Goal: Task Accomplishment & Management: Manage account settings

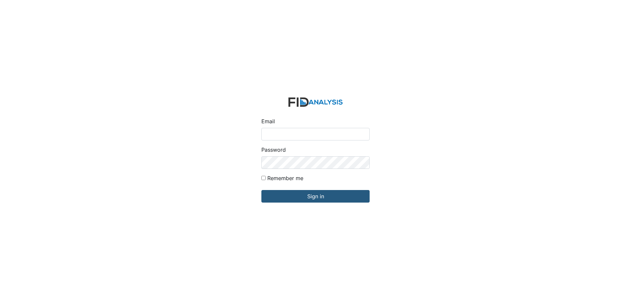
click at [306, 138] on input "Email" at bounding box center [315, 134] width 108 height 13
type input "[EMAIL_ADDRESS][DOMAIN_NAME]"
click at [261, 190] on input "Sign in" at bounding box center [315, 196] width 108 height 13
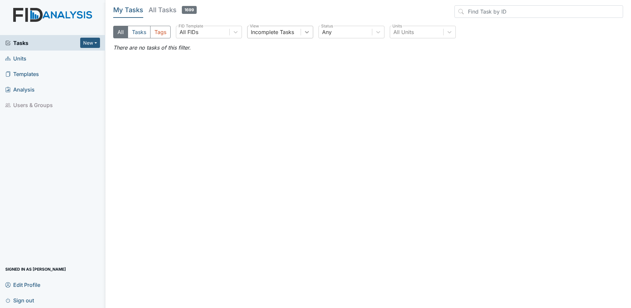
click at [309, 30] on icon at bounding box center [307, 32] width 7 height 7
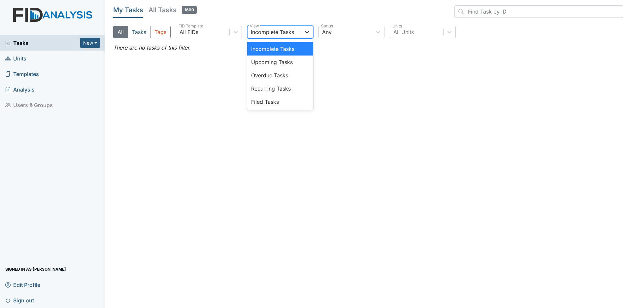
click at [308, 31] on icon at bounding box center [307, 32] width 7 height 7
click at [448, 32] on icon at bounding box center [449, 32] width 7 height 7
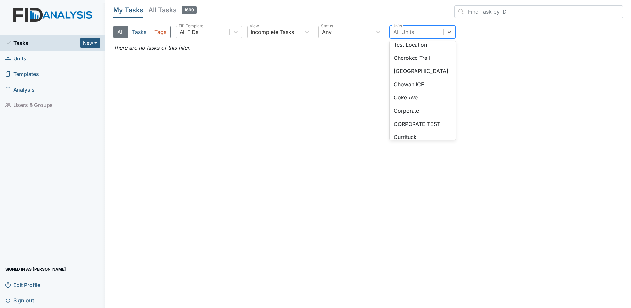
scroll to position [15, 0]
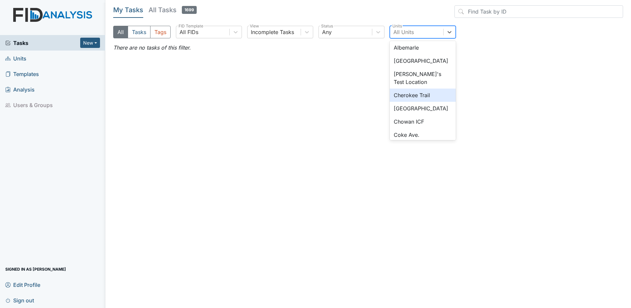
click at [417, 96] on div "Cherokee Trail" at bounding box center [423, 94] width 66 height 13
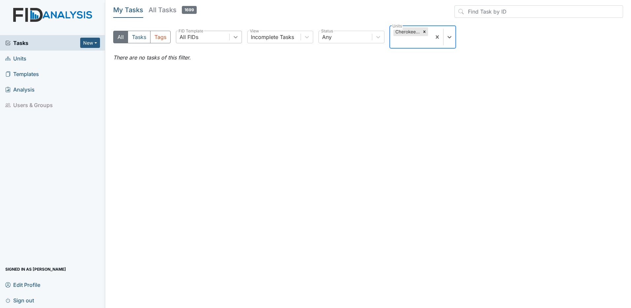
click at [236, 37] on icon at bounding box center [235, 37] width 7 height 7
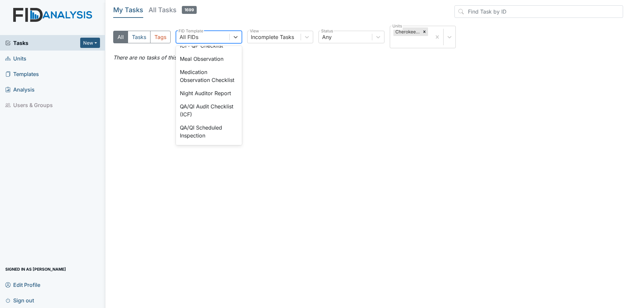
scroll to position [521, 0]
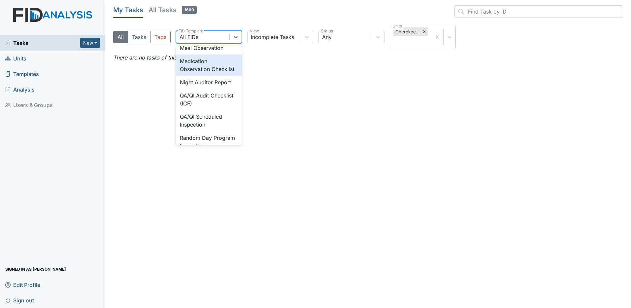
click at [188, 76] on div "Medication Observation Checklist" at bounding box center [209, 64] width 66 height 21
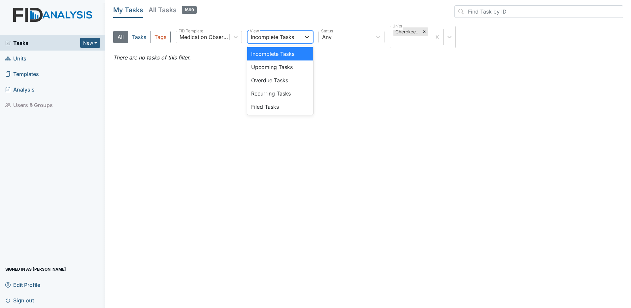
click at [307, 38] on icon at bounding box center [307, 37] width 4 height 2
click at [273, 108] on div "Filed Tasks" at bounding box center [280, 106] width 66 height 13
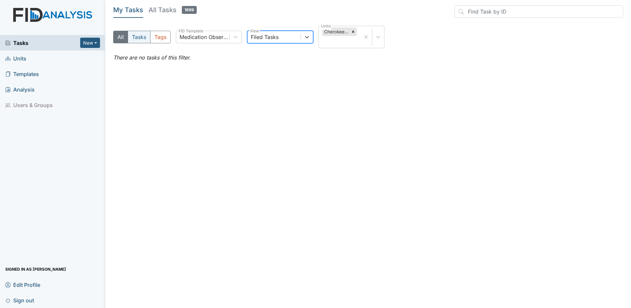
click at [143, 39] on button "Tasks" at bounding box center [139, 37] width 23 height 13
click at [353, 31] on icon at bounding box center [353, 32] width 2 height 2
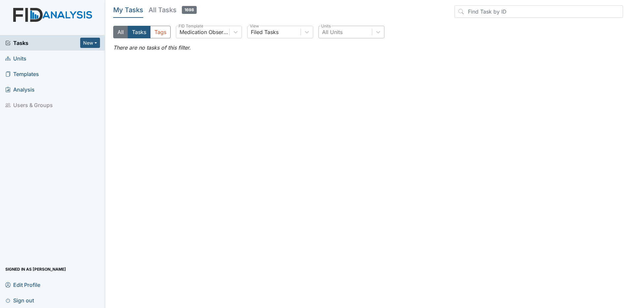
click at [118, 33] on button "All" at bounding box center [120, 32] width 15 height 13
click at [160, 10] on h5 "All Tasks 1698" at bounding box center [173, 9] width 48 height 9
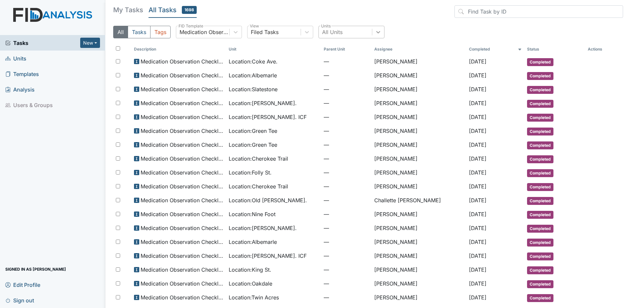
click at [377, 32] on icon at bounding box center [378, 32] width 4 height 2
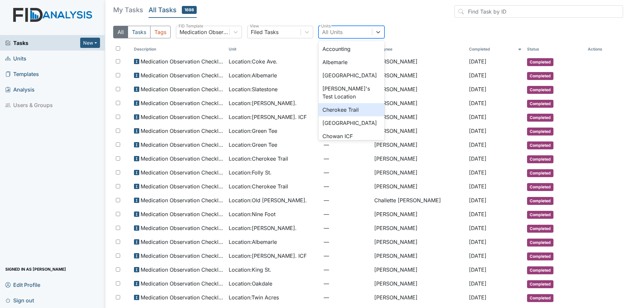
click at [353, 108] on div "Cherokee Trail" at bounding box center [352, 109] width 66 height 13
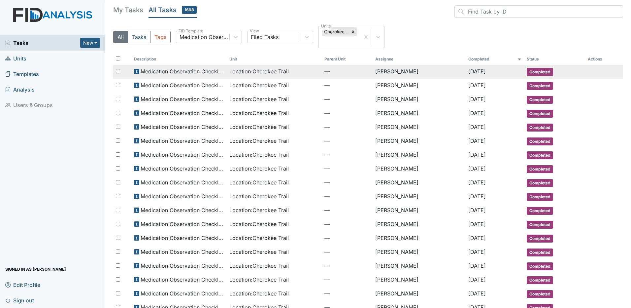
click at [273, 71] on span "Location : Cherokee Trail" at bounding box center [258, 71] width 59 height 8
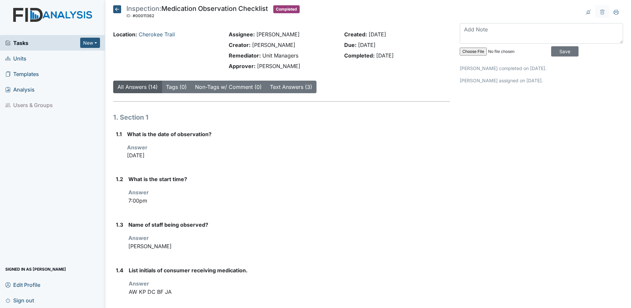
click at [116, 10] on icon at bounding box center [117, 9] width 8 height 8
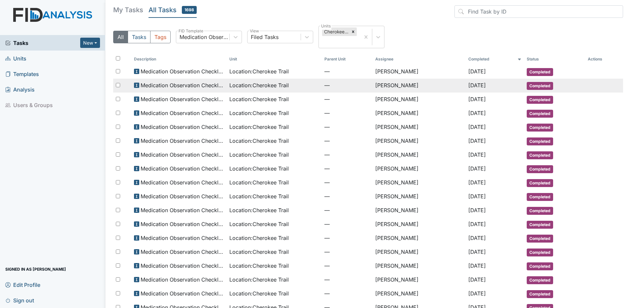
click at [393, 87] on td "[PERSON_NAME]" at bounding box center [419, 86] width 93 height 14
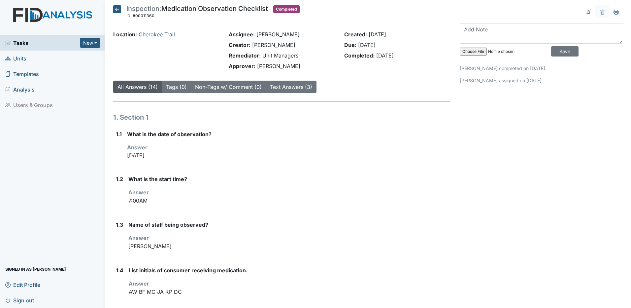
click at [116, 8] on icon at bounding box center [117, 9] width 8 height 8
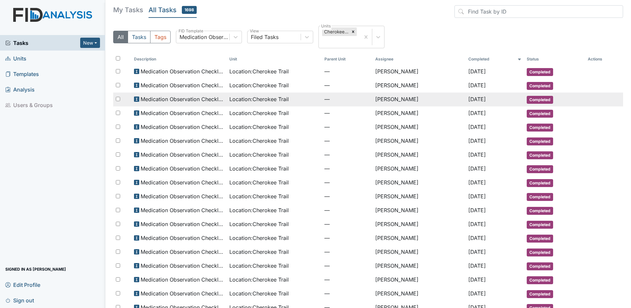
click at [389, 100] on td "[PERSON_NAME]" at bounding box center [419, 99] width 93 height 14
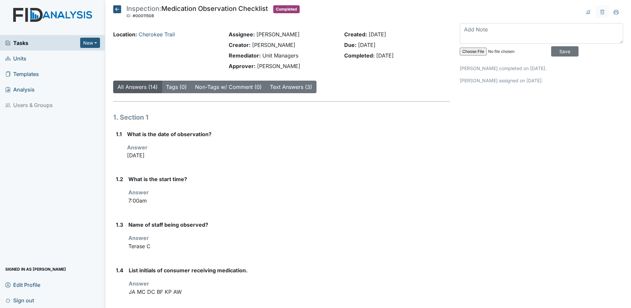
click at [121, 9] on icon at bounding box center [117, 9] width 8 height 8
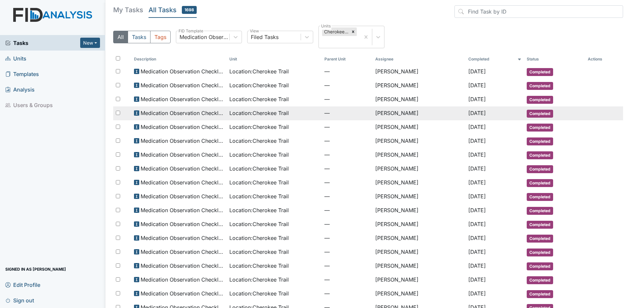
click at [393, 118] on td "[PERSON_NAME]" at bounding box center [419, 113] width 93 height 14
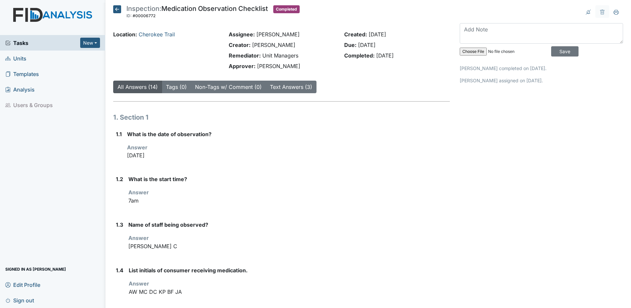
click at [120, 7] on icon at bounding box center [117, 9] width 8 height 8
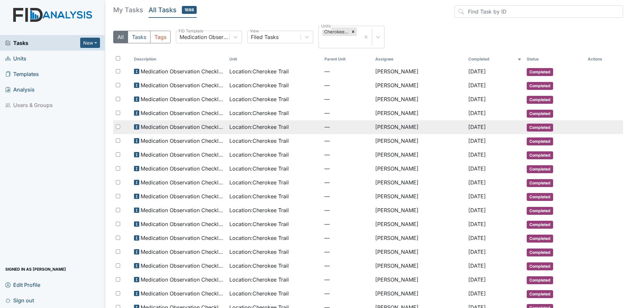
click at [389, 128] on td "[PERSON_NAME]" at bounding box center [419, 127] width 93 height 14
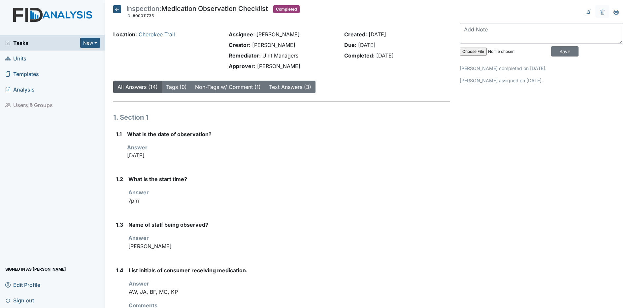
click at [115, 9] on icon at bounding box center [117, 9] width 8 height 8
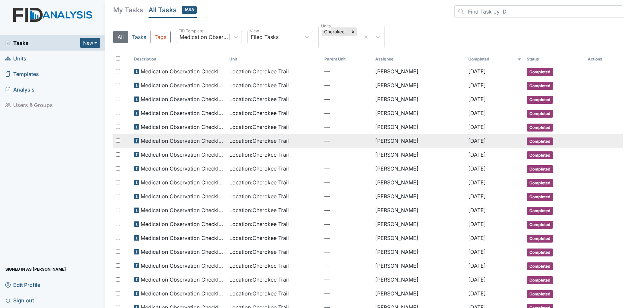
click at [374, 140] on td "Ashley Smith" at bounding box center [419, 141] width 93 height 14
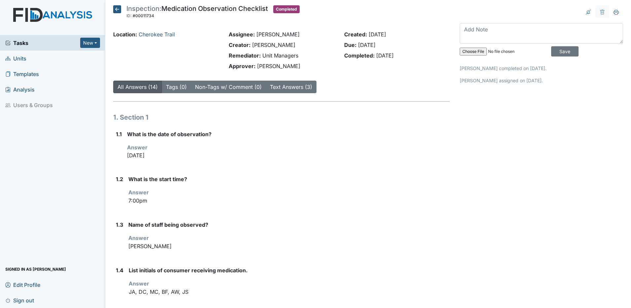
click at [115, 8] on icon at bounding box center [117, 9] width 8 height 8
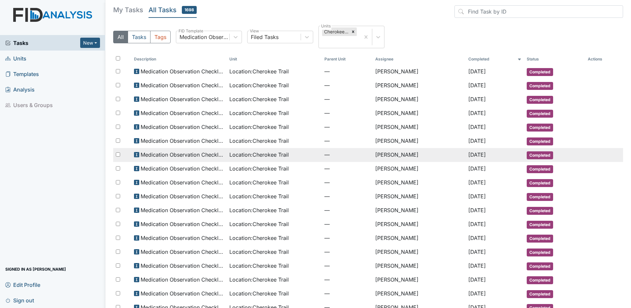
click at [388, 157] on td "[PERSON_NAME]" at bounding box center [419, 155] width 93 height 14
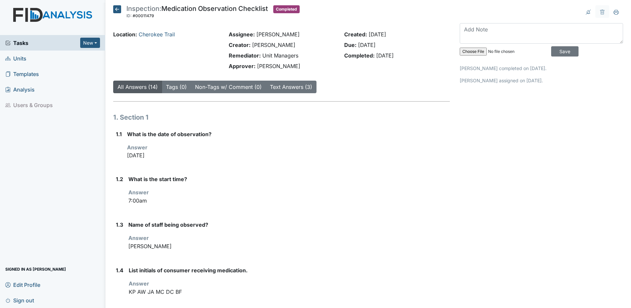
click at [115, 9] on icon at bounding box center [117, 9] width 8 height 8
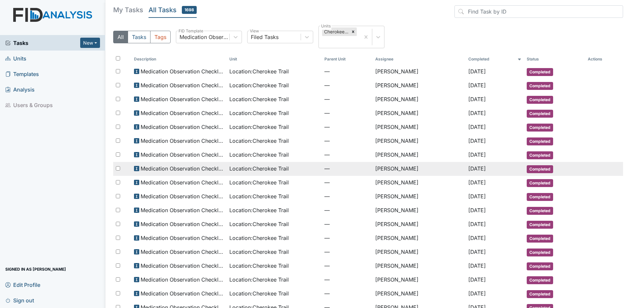
click at [375, 169] on td "[PERSON_NAME]" at bounding box center [419, 169] width 93 height 14
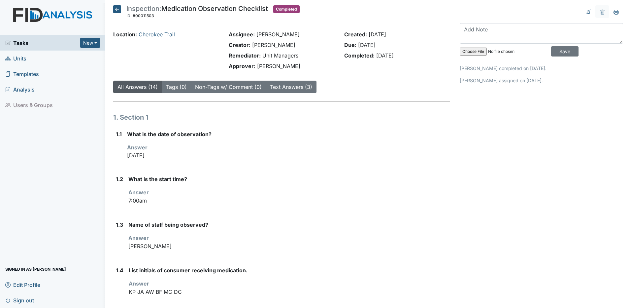
click at [119, 9] on icon at bounding box center [117, 9] width 8 height 8
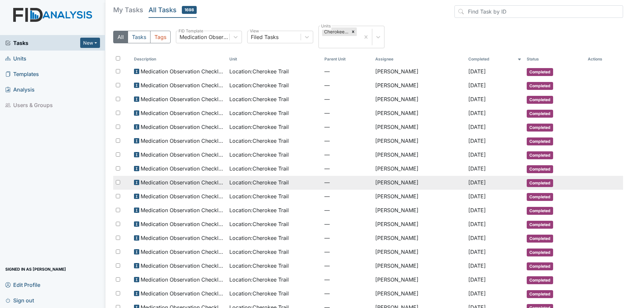
click at [398, 186] on td "[PERSON_NAME]" at bounding box center [419, 183] width 93 height 14
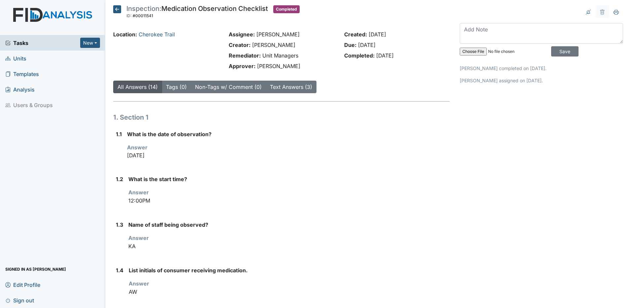
click at [117, 10] on icon at bounding box center [117, 9] width 8 height 8
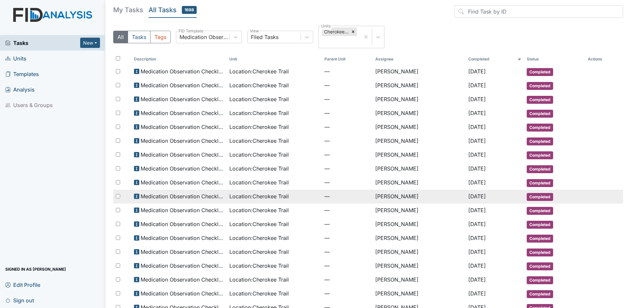
click at [383, 196] on td "[PERSON_NAME]" at bounding box center [419, 197] width 93 height 14
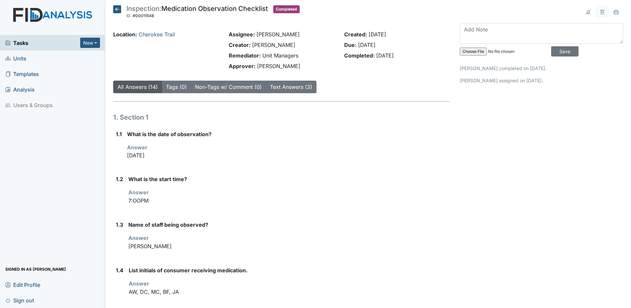
click at [116, 11] on icon at bounding box center [117, 9] width 8 height 8
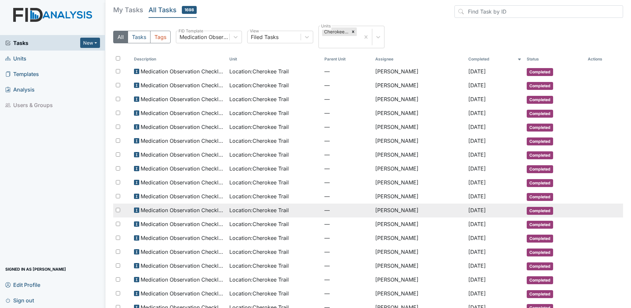
click at [391, 210] on td "[PERSON_NAME]" at bounding box center [419, 210] width 93 height 14
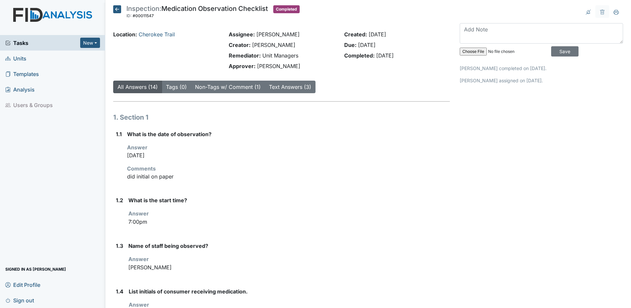
click at [117, 8] on icon at bounding box center [117, 9] width 8 height 8
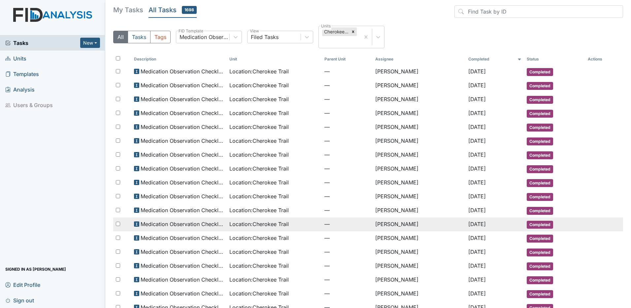
click at [373, 223] on td "[PERSON_NAME]" at bounding box center [419, 224] width 93 height 14
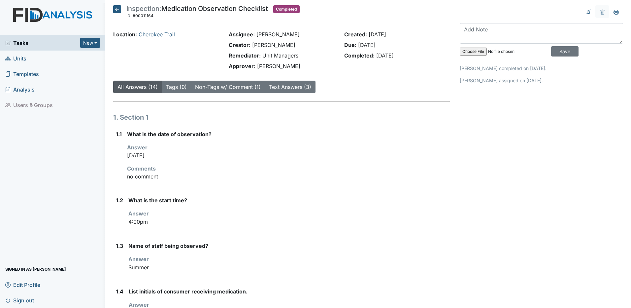
click at [118, 11] on icon at bounding box center [117, 9] width 8 height 8
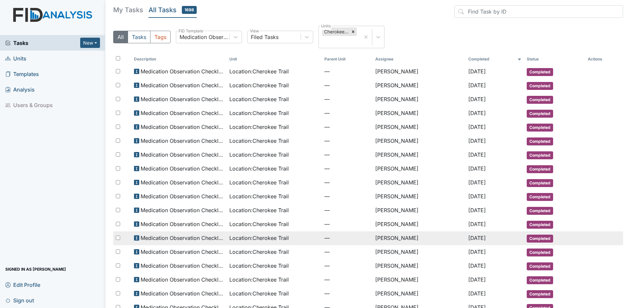
click at [385, 238] on td "[PERSON_NAME]" at bounding box center [419, 238] width 93 height 14
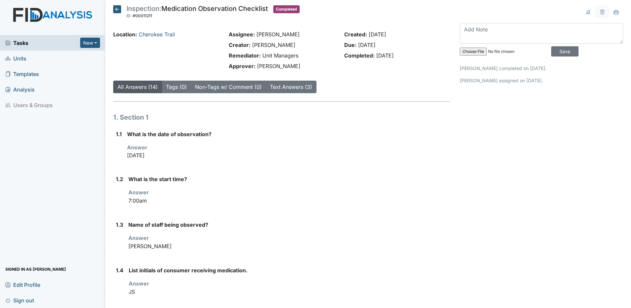
drag, startPoint x: 116, startPoint y: 7, endPoint x: 122, endPoint y: 14, distance: 9.6
click at [116, 8] on icon at bounding box center [117, 9] width 8 height 8
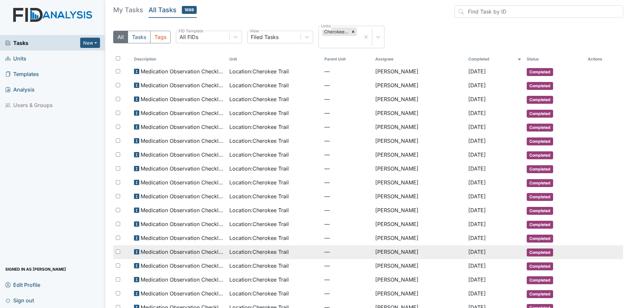
click at [389, 250] on td "[PERSON_NAME]" at bounding box center [419, 252] width 93 height 14
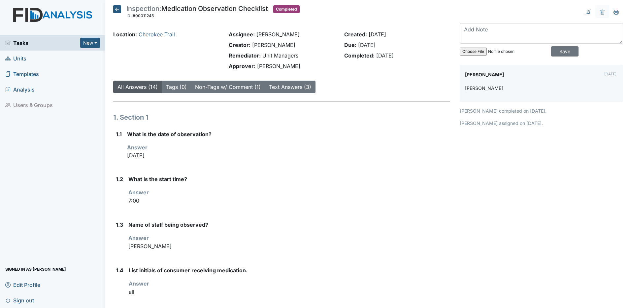
click at [119, 10] on icon at bounding box center [117, 9] width 8 height 8
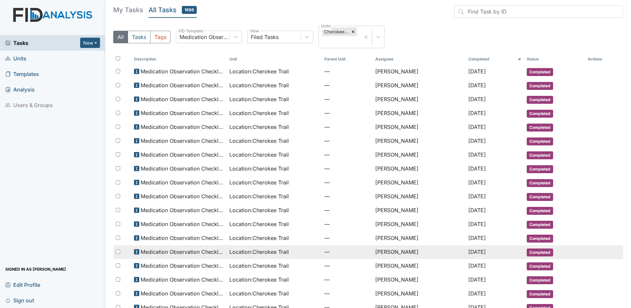
click at [391, 252] on td "Ashley Smith" at bounding box center [419, 252] width 93 height 14
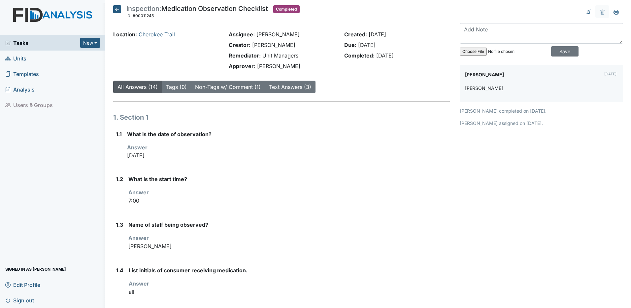
click at [117, 11] on icon at bounding box center [117, 9] width 8 height 8
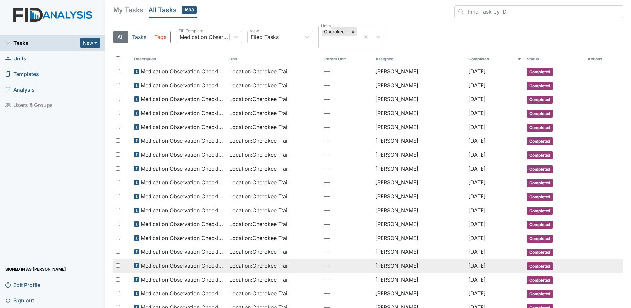
click at [385, 266] on td "[PERSON_NAME]" at bounding box center [419, 266] width 93 height 14
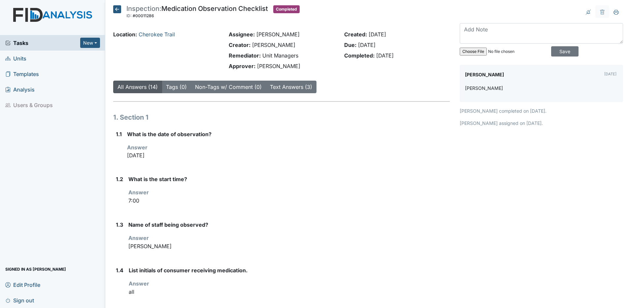
click at [116, 8] on icon at bounding box center [117, 9] width 8 height 8
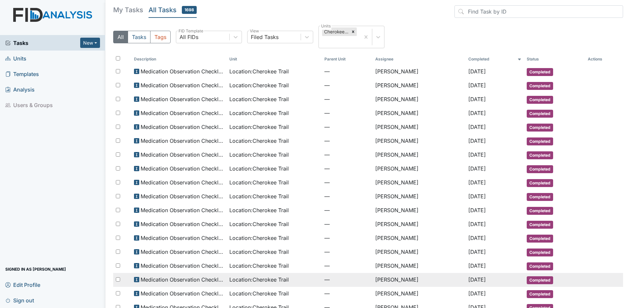
click at [386, 281] on td "[PERSON_NAME]" at bounding box center [419, 280] width 93 height 14
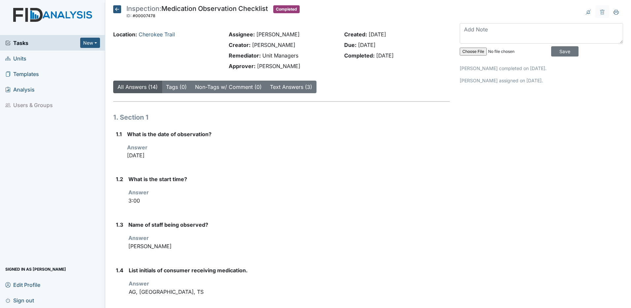
click at [117, 10] on icon at bounding box center [117, 9] width 8 height 8
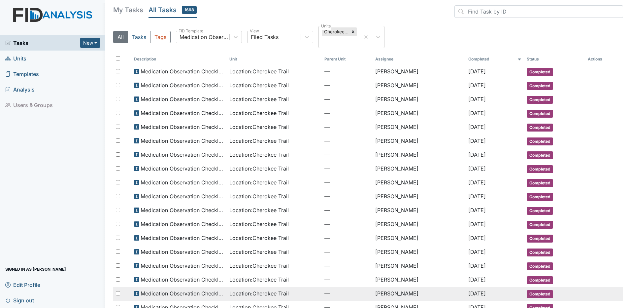
click at [386, 294] on td "[PERSON_NAME]" at bounding box center [419, 294] width 93 height 14
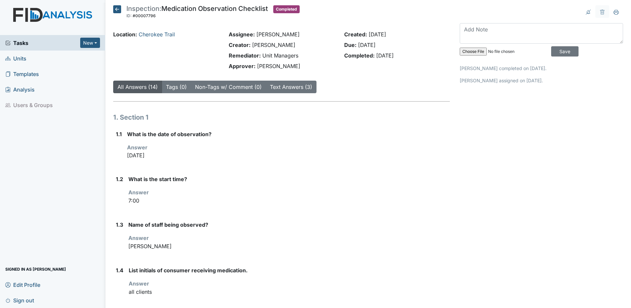
click at [116, 10] on icon at bounding box center [117, 9] width 8 height 8
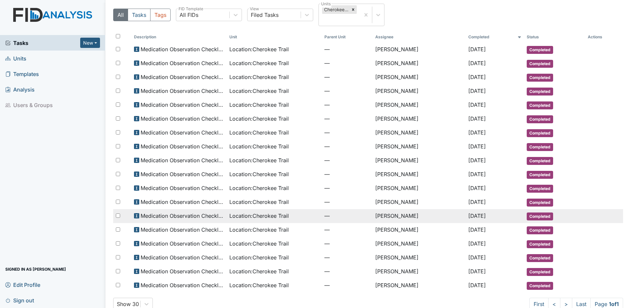
scroll to position [35, 0]
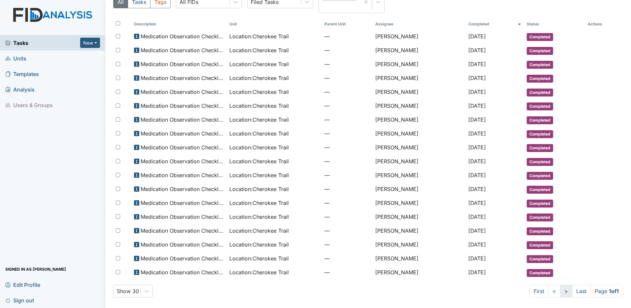
click at [560, 294] on link ">" at bounding box center [566, 291] width 12 height 13
click at [560, 292] on link ">" at bounding box center [566, 291] width 12 height 13
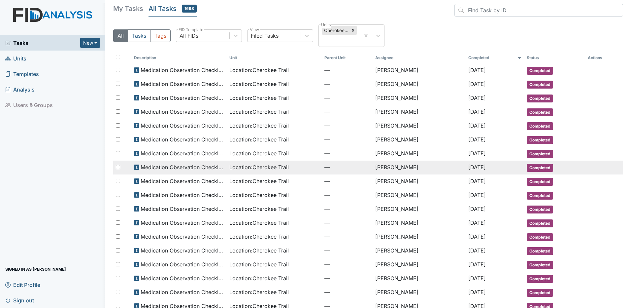
scroll to position [0, 0]
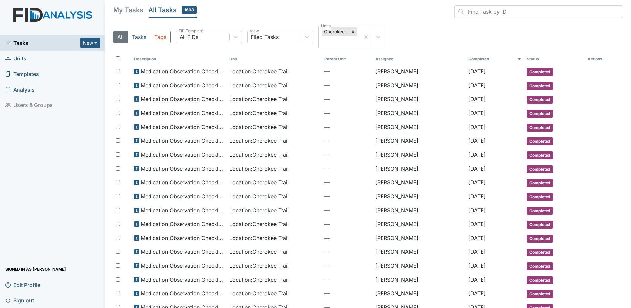
click at [22, 45] on span "Tasks" at bounding box center [42, 43] width 75 height 8
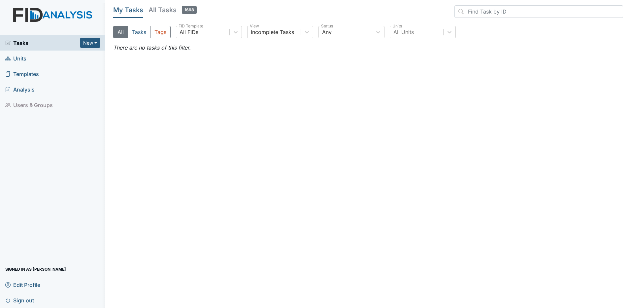
click at [26, 301] on span "Sign out" at bounding box center [19, 300] width 29 height 10
